Goal: Task Accomplishment & Management: Manage account settings

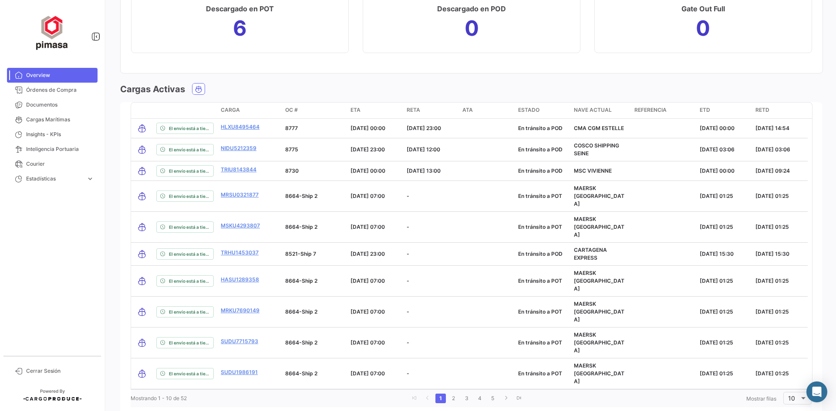
scroll to position [969, 0]
click at [49, 87] on span "Órdenes de Compra" at bounding box center [60, 90] width 68 height 8
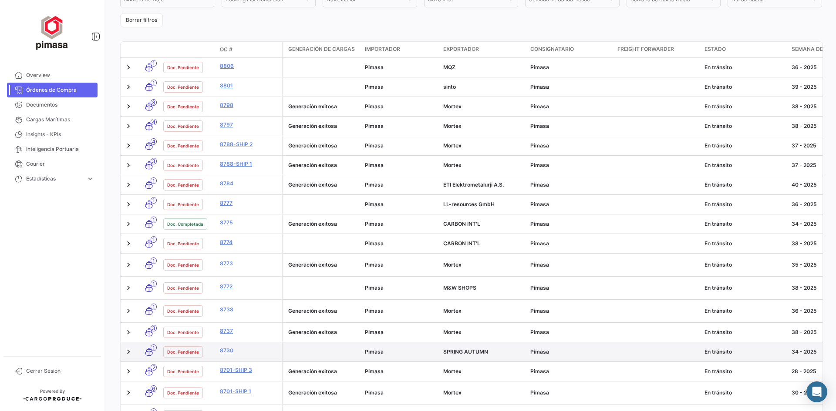
scroll to position [134, 0]
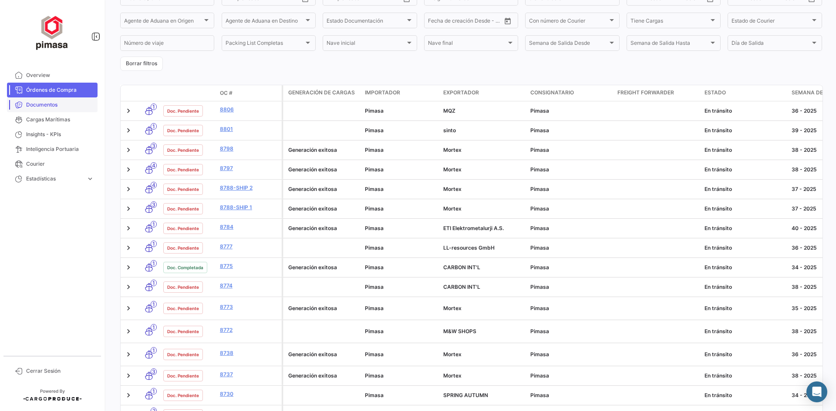
click at [44, 104] on span "Documentos" at bounding box center [60, 105] width 68 height 8
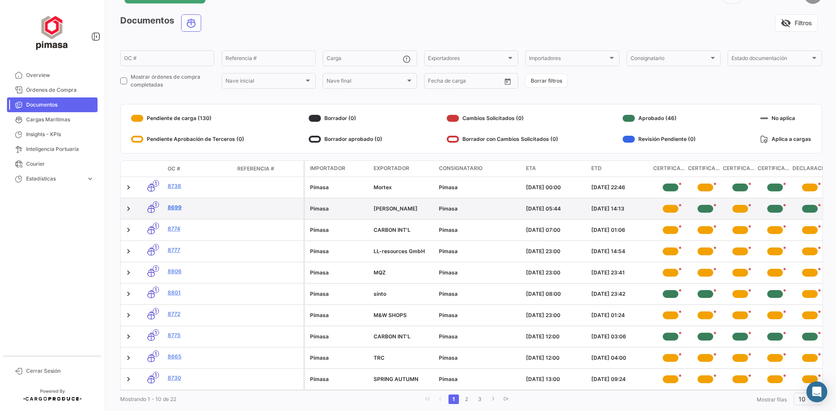
scroll to position [9, 0]
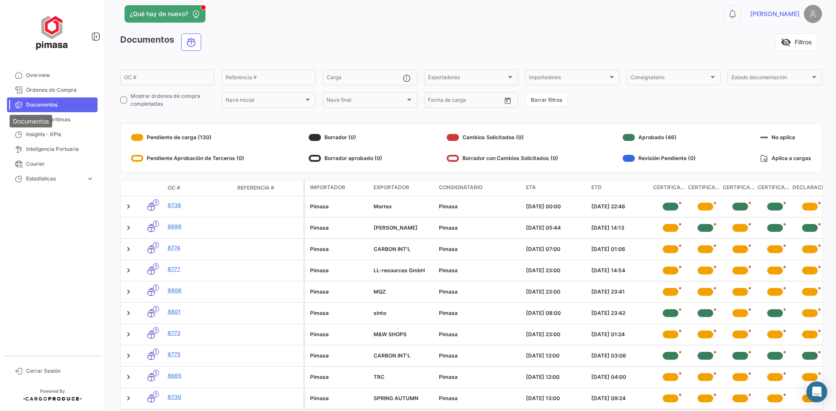
click at [40, 120] on div "Documentos" at bounding box center [31, 121] width 43 height 13
click at [60, 119] on span "Cargas Marítimas" at bounding box center [60, 120] width 68 height 8
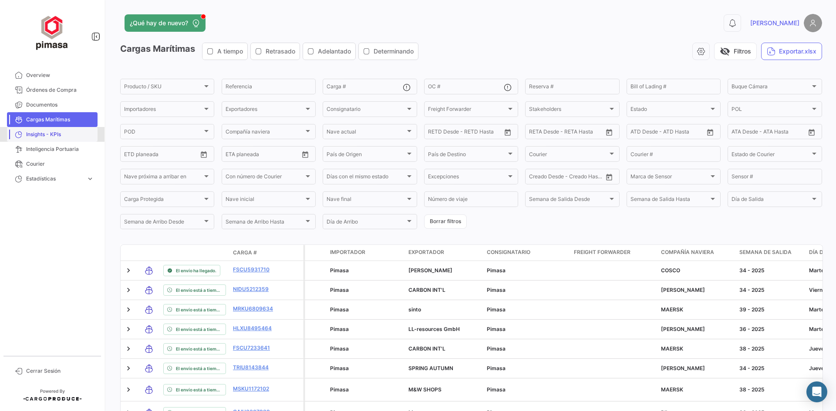
click at [58, 138] on span "Insights - KPIs" at bounding box center [60, 135] width 68 height 8
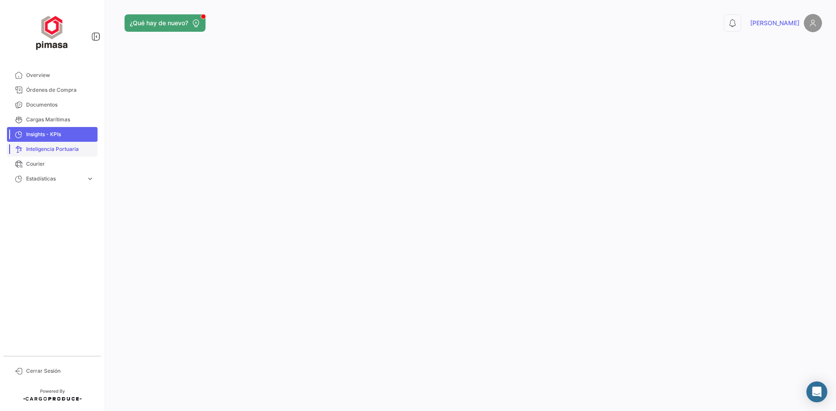
click at [55, 152] on span "Inteligencia Portuaria" at bounding box center [60, 149] width 68 height 8
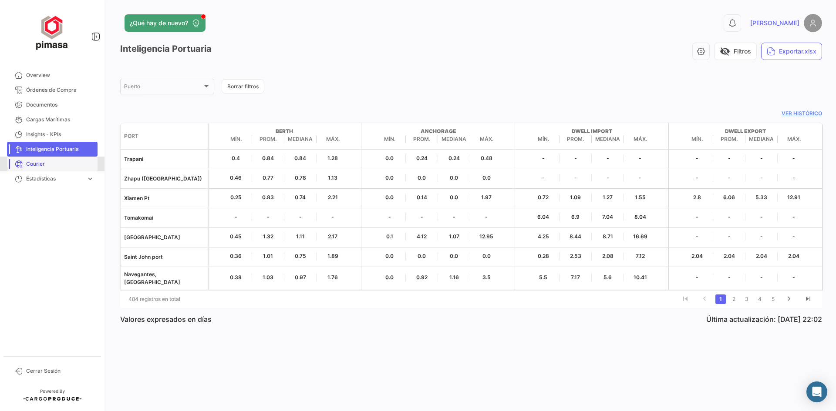
click at [40, 167] on span "Courier" at bounding box center [60, 164] width 68 height 8
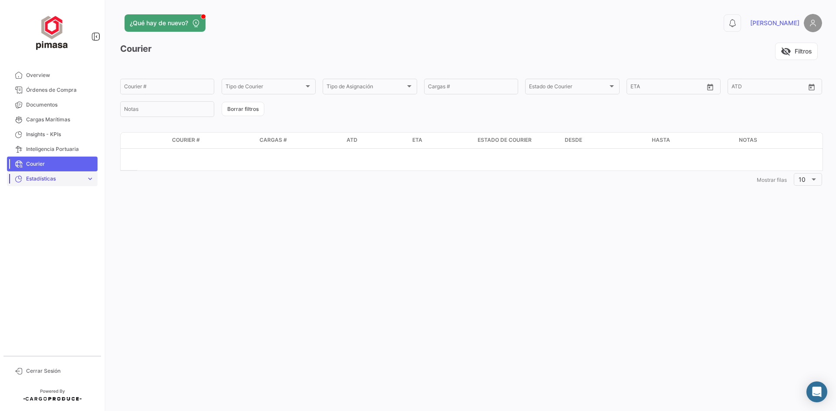
click at [40, 178] on span "Estadísticas" at bounding box center [54, 179] width 57 height 8
click at [30, 200] on span "Tiempo a destino" at bounding box center [44, 197] width 43 height 8
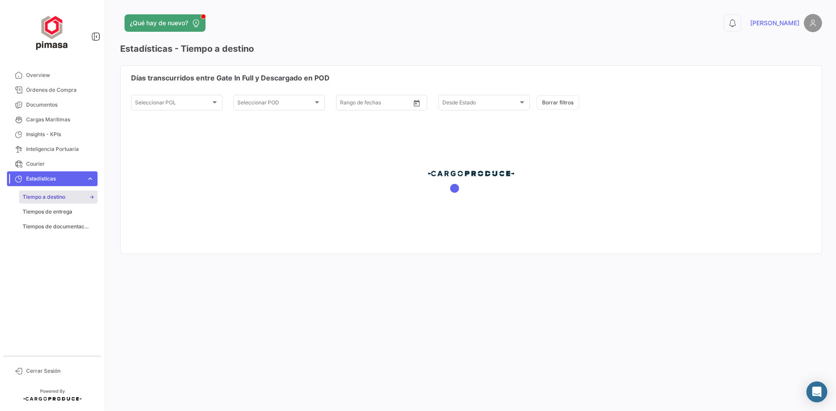
type input "[DATE]"
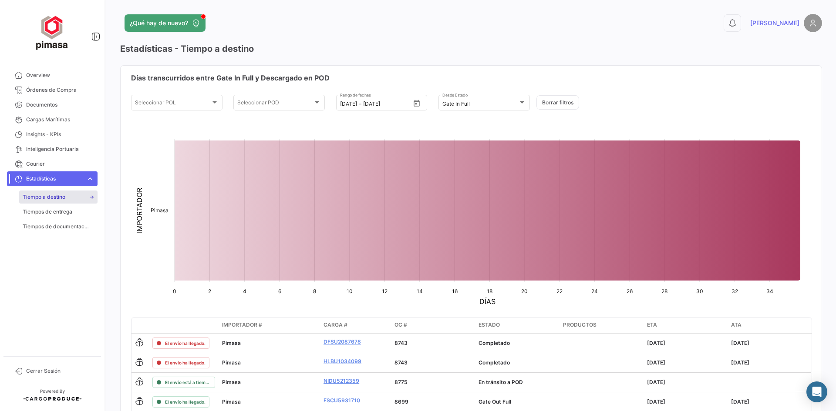
scroll to position [37, 0]
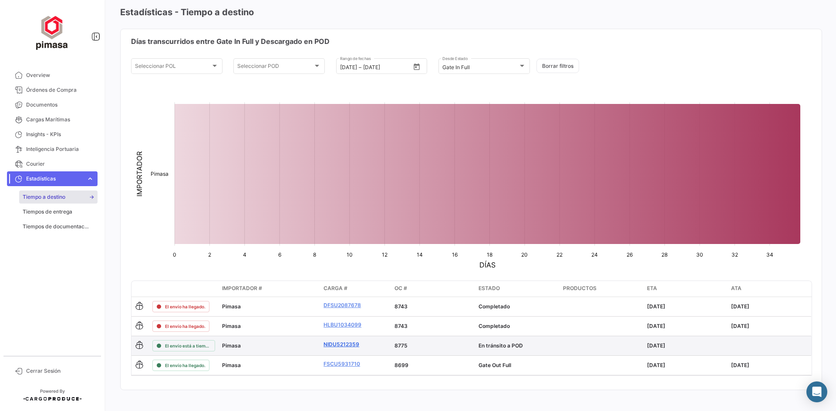
click at [339, 346] on link "NIDU5212359" at bounding box center [355, 345] width 64 height 8
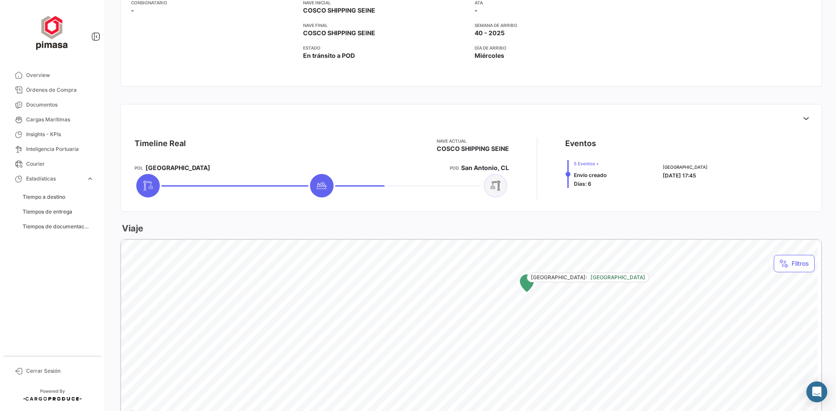
scroll to position [235, 0]
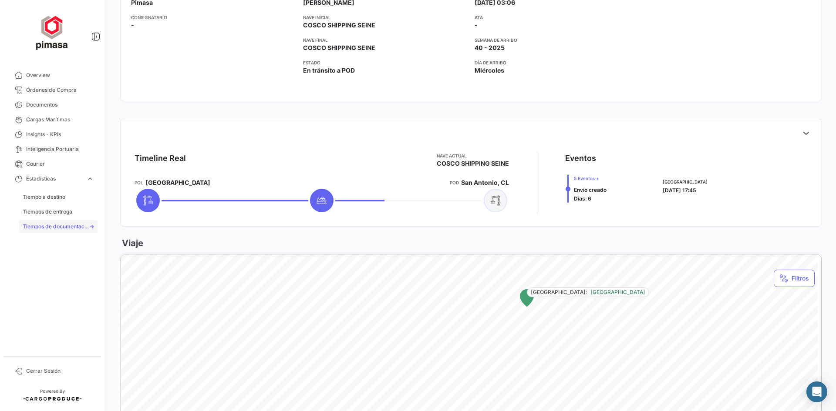
click at [56, 226] on span "Tiempos de documentación" at bounding box center [56, 227] width 66 height 8
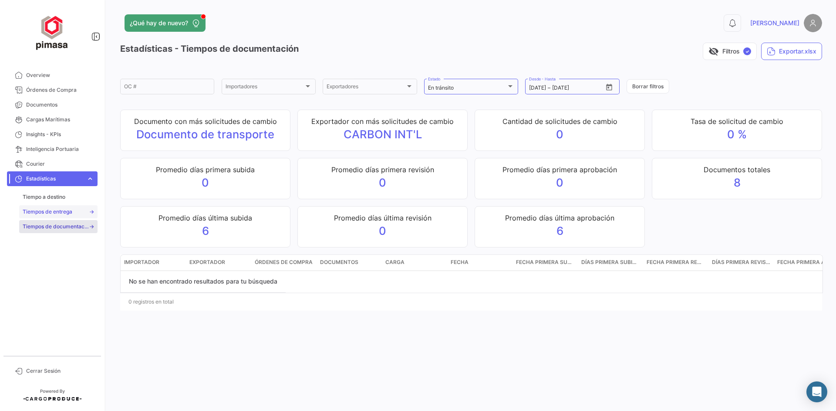
click at [64, 211] on span "Tiempos de entrega" at bounding box center [48, 212] width 50 height 8
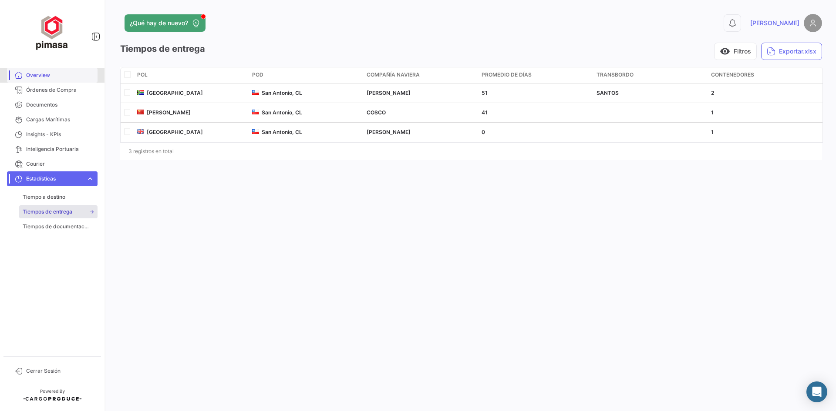
click at [47, 74] on span "Overview" at bounding box center [60, 75] width 68 height 8
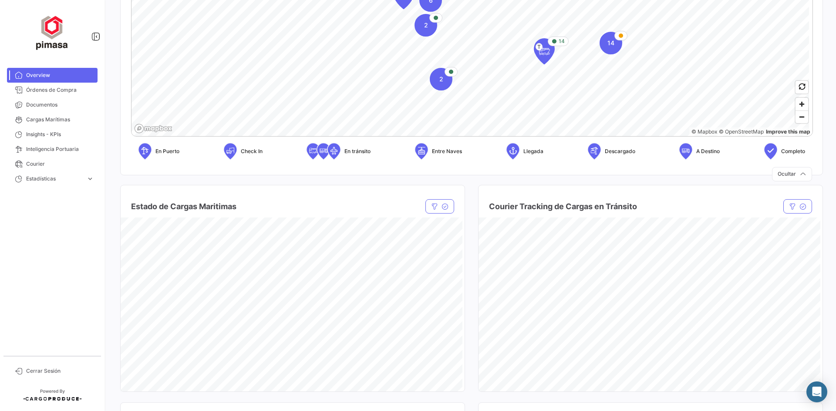
scroll to position [305, 0]
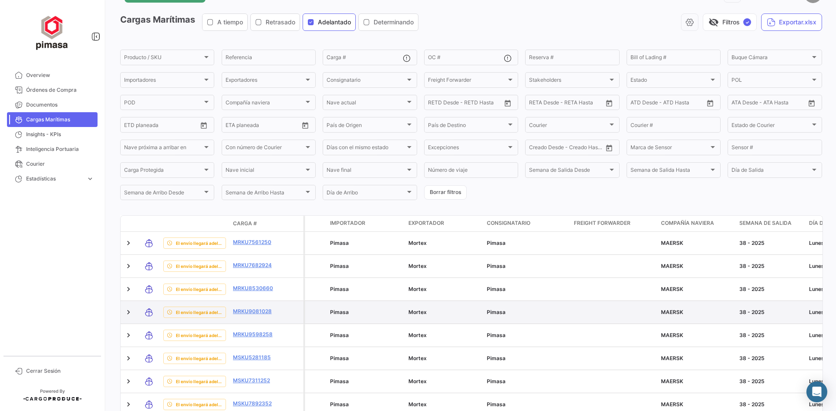
scroll to position [44, 0]
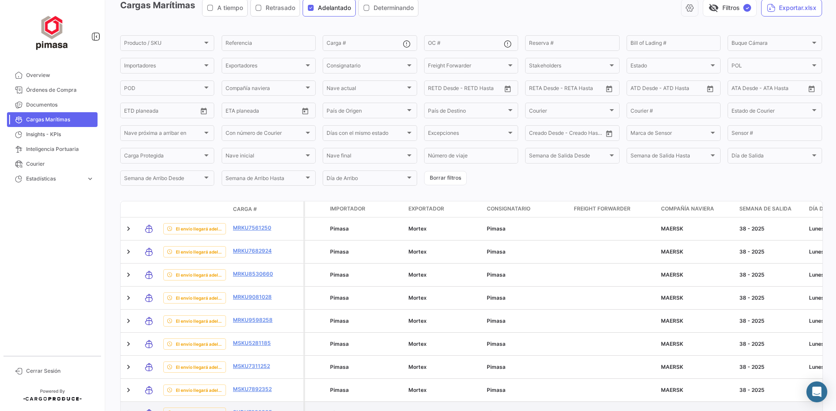
drag, startPoint x: 621, startPoint y: 407, endPoint x: 673, endPoint y: 404, distance: 52.4
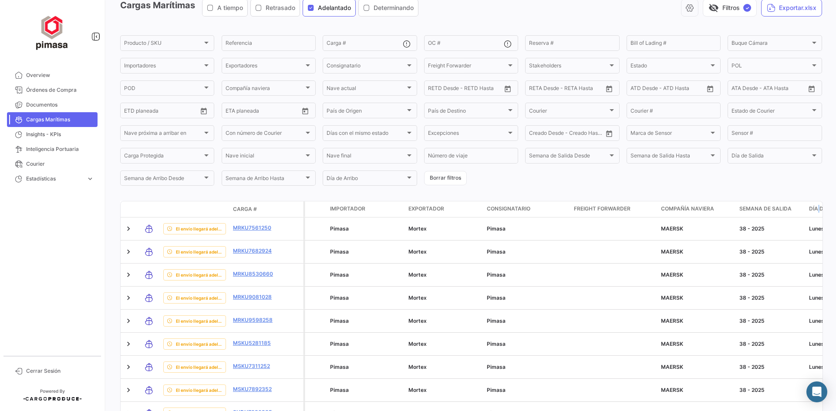
drag, startPoint x: 816, startPoint y: 202, endPoint x: 820, endPoint y: 199, distance: 4.7
click at [820, 199] on div "¿Qué hay de nuevo? 0 [PERSON_NAME] Marítimas A tiempo Retrasado Adelantado Dete…" at bounding box center [471, 205] width 730 height 411
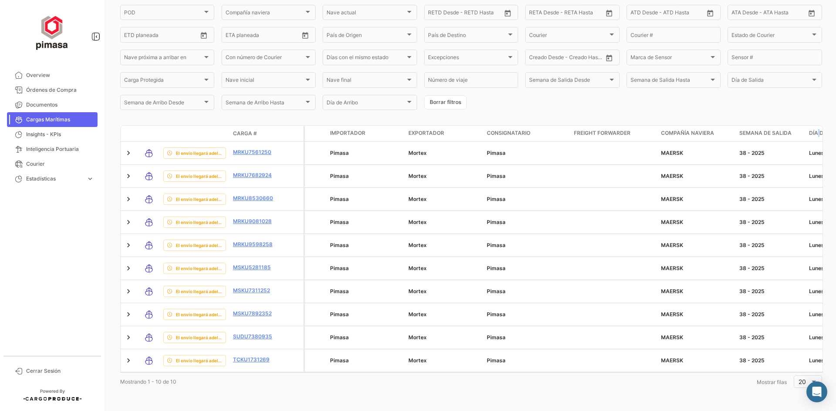
scroll to position [82, 0]
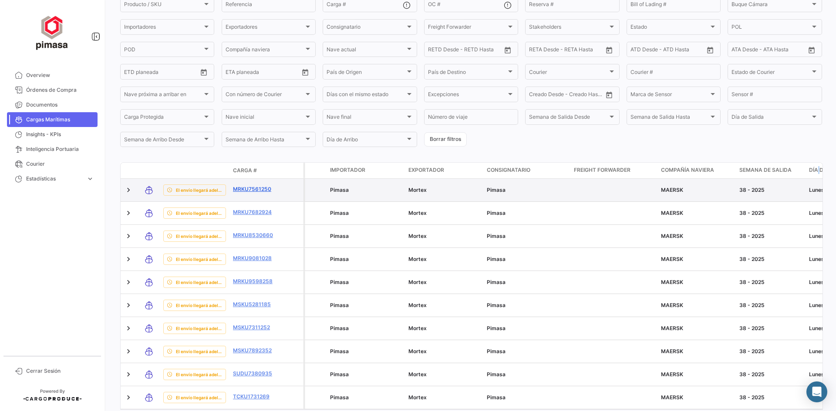
click at [242, 190] on link "MRKU7561250" at bounding box center [255, 189] width 45 height 8
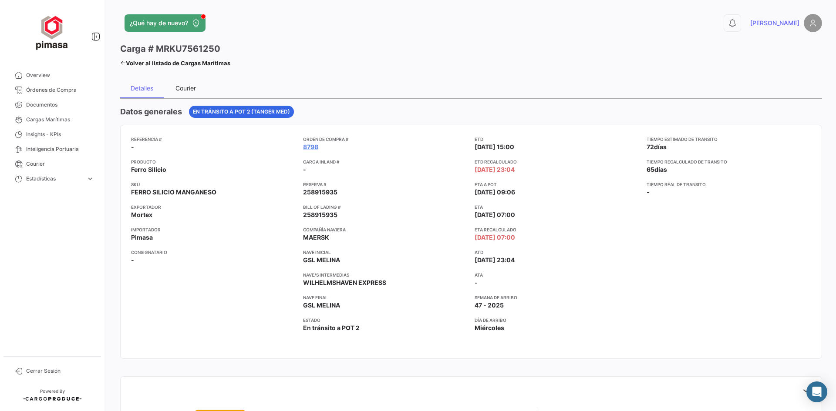
click at [183, 89] on div "Courier" at bounding box center [185, 87] width 20 height 7
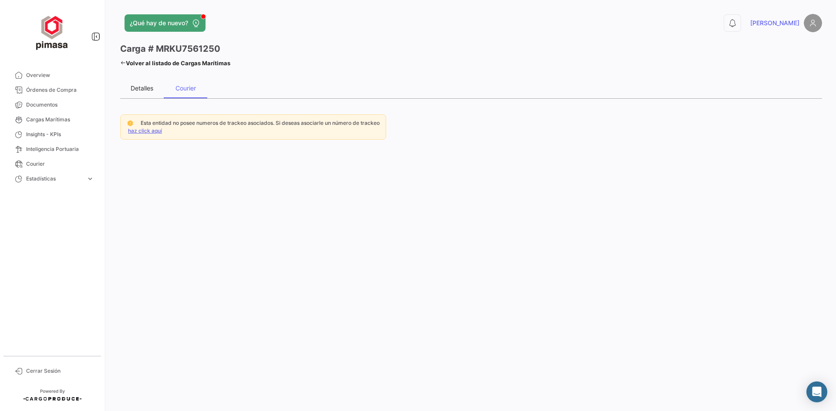
click at [135, 89] on div "Detalles" at bounding box center [142, 87] width 23 height 7
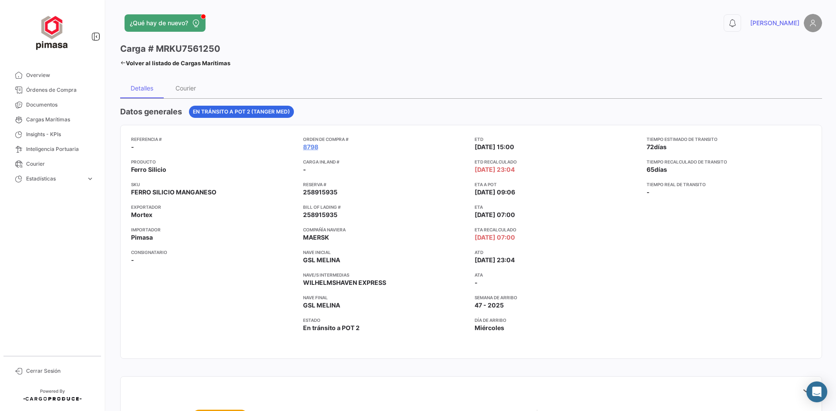
click at [184, 195] on span "FERRO SILICIO MANGANESO" at bounding box center [173, 192] width 85 height 9
click at [236, 194] on app-card-info-value "FERRO SILICIO MANGANESO" at bounding box center [213, 192] width 165 height 9
click at [178, 192] on span "FERRO SILICIO MANGANESO" at bounding box center [173, 192] width 85 height 9
click at [789, 23] on span "[PERSON_NAME]" at bounding box center [774, 23] width 49 height 9
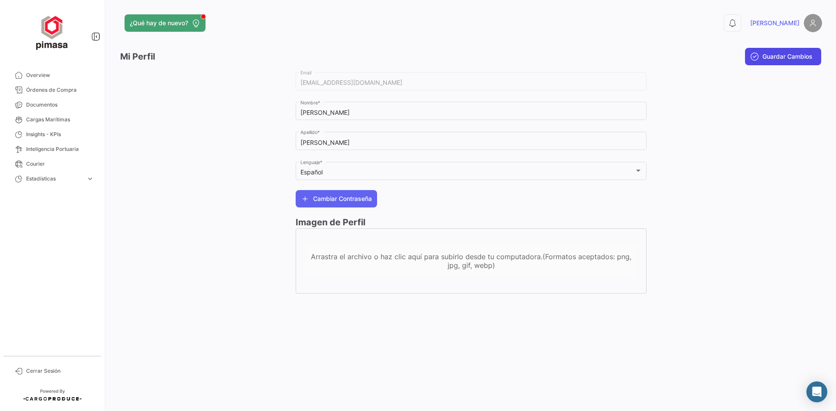
click at [788, 58] on span "Guardar Cambios" at bounding box center [787, 56] width 50 height 9
